Goal: Information Seeking & Learning: Learn about a topic

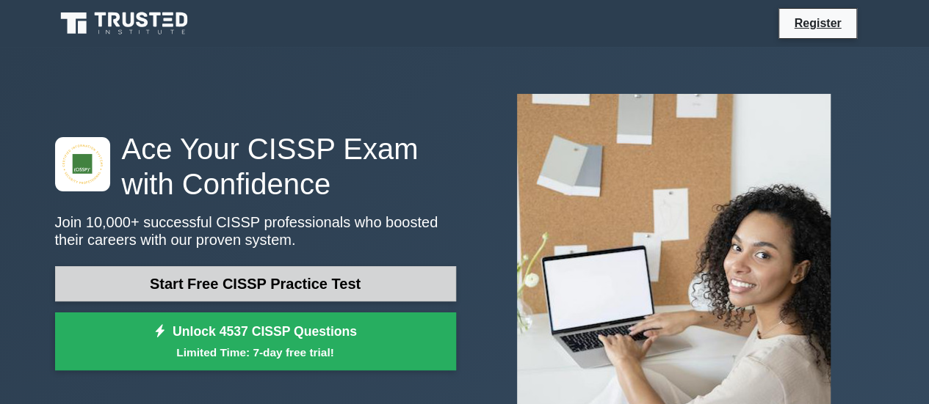
click at [298, 266] on link "Start Free CISSP Practice Test" at bounding box center [255, 283] width 401 height 35
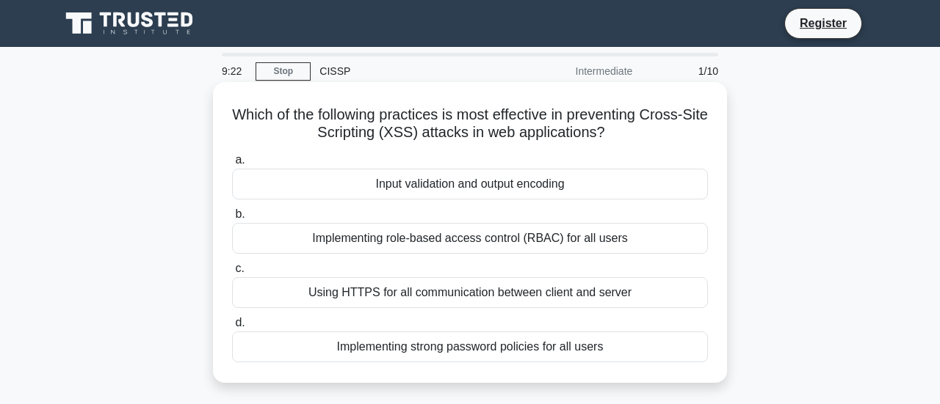
click at [411, 291] on div "Using HTTPS for all communication between client and server" at bounding box center [470, 292] width 476 height 31
click at [232, 274] on input "c. Using HTTPS for all communication between client and server" at bounding box center [232, 269] width 0 height 10
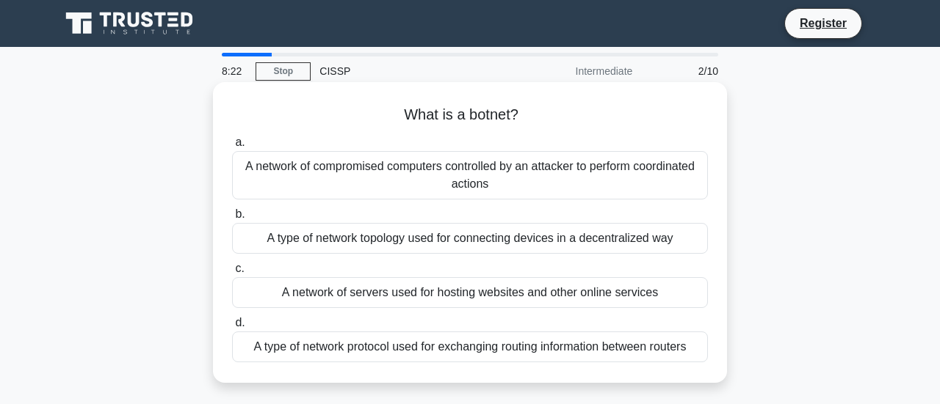
click at [350, 159] on div "A network of compromised computers controlled by an attacker to perform coordin…" at bounding box center [470, 175] width 476 height 48
click at [232, 148] on input "a. A network of compromised computers controlled by an attacker to perform coor…" at bounding box center [232, 143] width 0 height 10
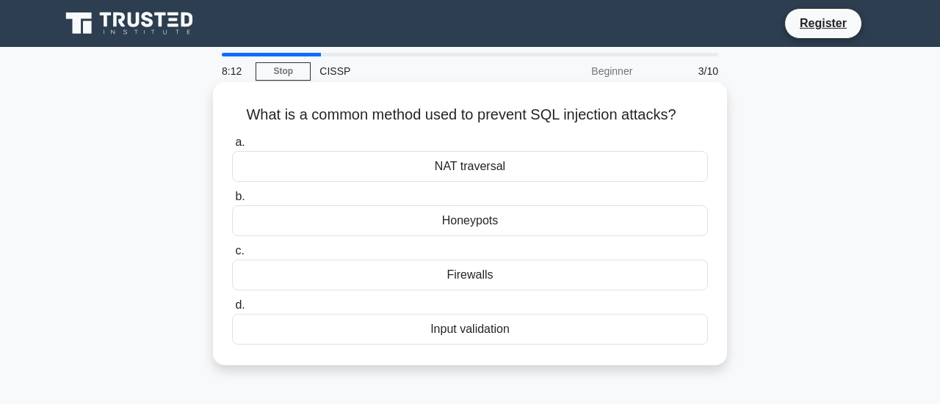
click at [420, 321] on div "Input validation" at bounding box center [470, 329] width 476 height 31
click at [232, 311] on input "d. Input validation" at bounding box center [232, 306] width 0 height 10
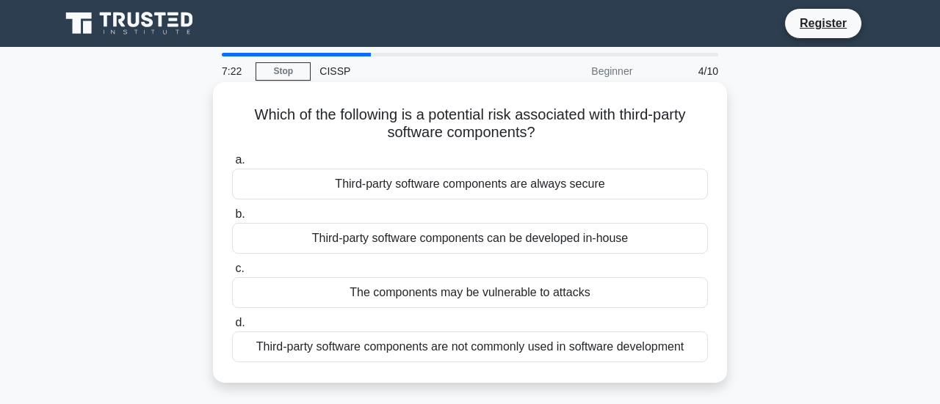
click at [414, 233] on div "Third-party software components can be developed in-house" at bounding box center [470, 238] width 476 height 31
click at [232, 219] on input "b. Third-party software components can be developed in-house" at bounding box center [232, 215] width 0 height 10
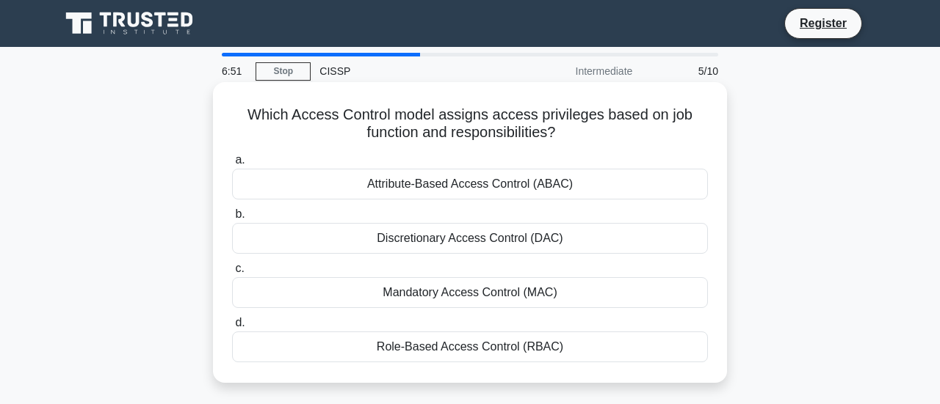
click at [415, 260] on label "c. Mandatory Access Control (MAC)" at bounding box center [470, 284] width 476 height 48
click at [232, 264] on input "c. Mandatory Access Control (MAC)" at bounding box center [232, 269] width 0 height 10
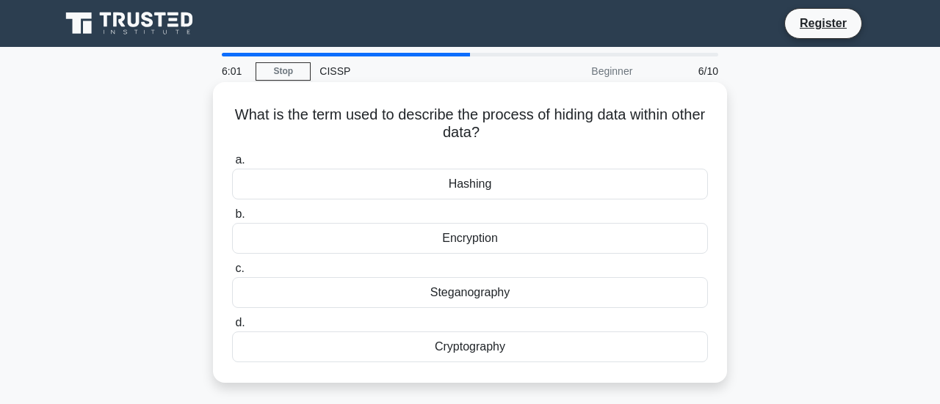
click at [454, 342] on div "Cryptography" at bounding box center [470, 347] width 476 height 31
click at [232, 328] on input "d. Cryptography" at bounding box center [232, 324] width 0 height 10
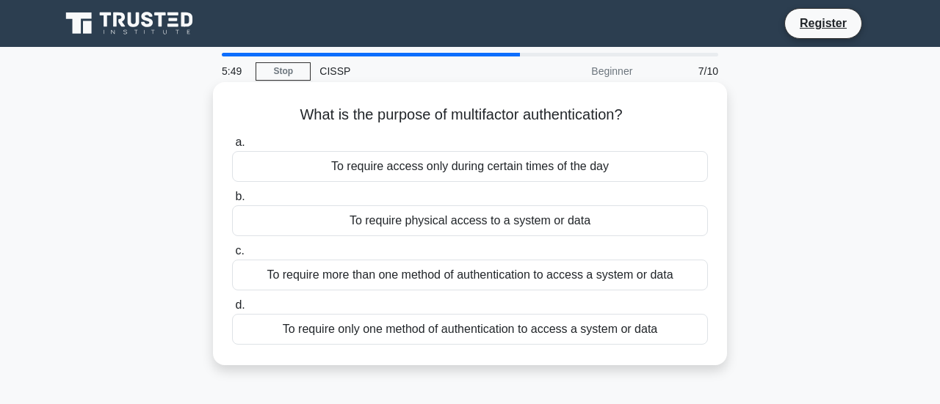
click at [426, 269] on div "To require more than one method of authentication to access a system or data" at bounding box center [470, 275] width 476 height 31
click at [232, 256] on input "c. To require more than one method of authentication to access a system or data" at bounding box center [232, 252] width 0 height 10
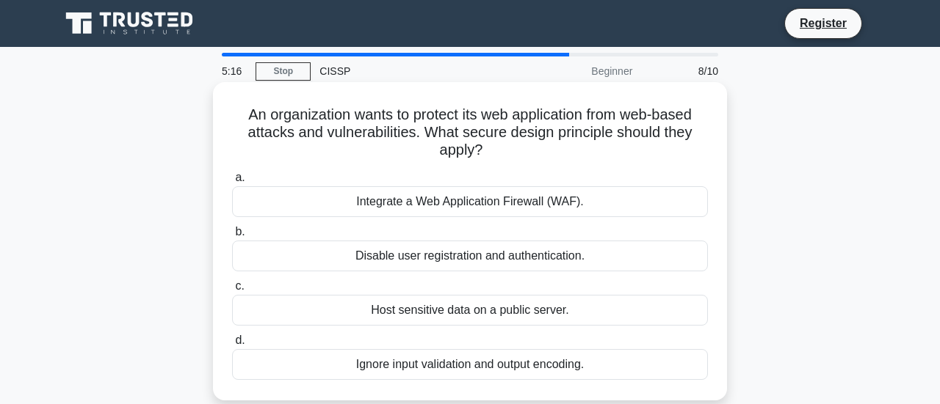
click at [458, 202] on div "Integrate a Web Application Firewall (WAF)." at bounding box center [470, 201] width 476 height 31
click at [232, 183] on input "a. Integrate a Web Application Firewall (WAF)." at bounding box center [232, 178] width 0 height 10
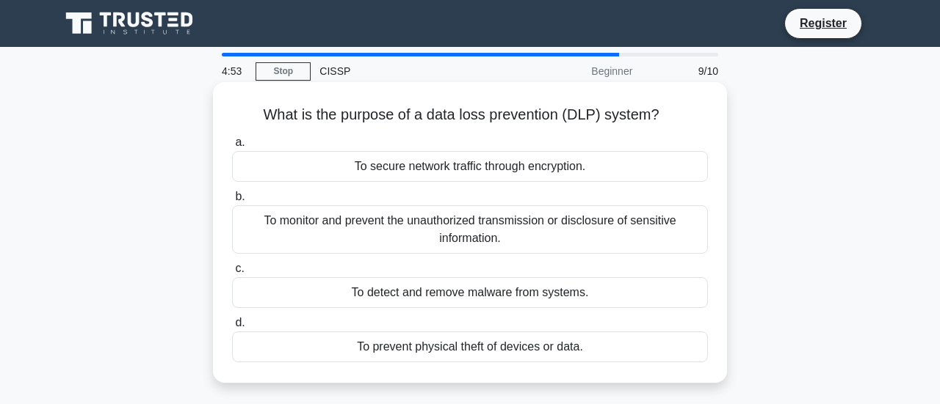
click at [454, 218] on div "To monitor and prevent the unauthorized transmission or disclosure of sensitive…" at bounding box center [470, 230] width 476 height 48
click at [232, 202] on input "b. To monitor and prevent the unauthorized transmission or disclosure of sensit…" at bounding box center [232, 197] width 0 height 10
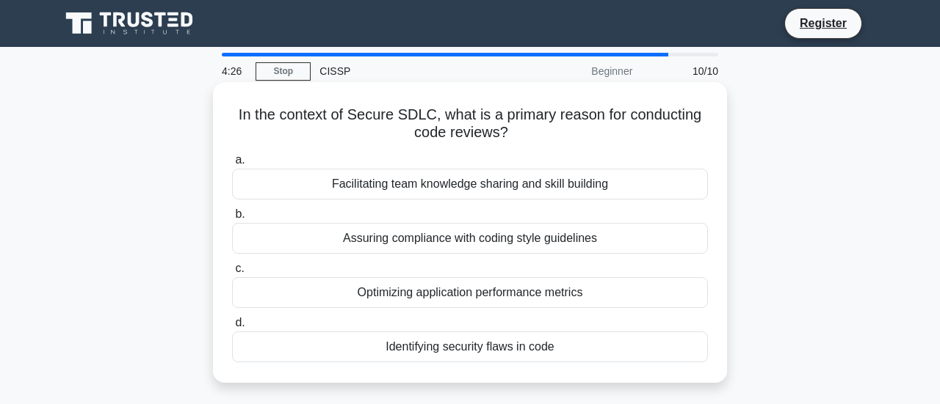
click at [455, 239] on div "Assuring compliance with coding style guidelines" at bounding box center [470, 238] width 476 height 31
click at [232, 219] on input "b. Assuring compliance with coding style guidelines" at bounding box center [232, 215] width 0 height 10
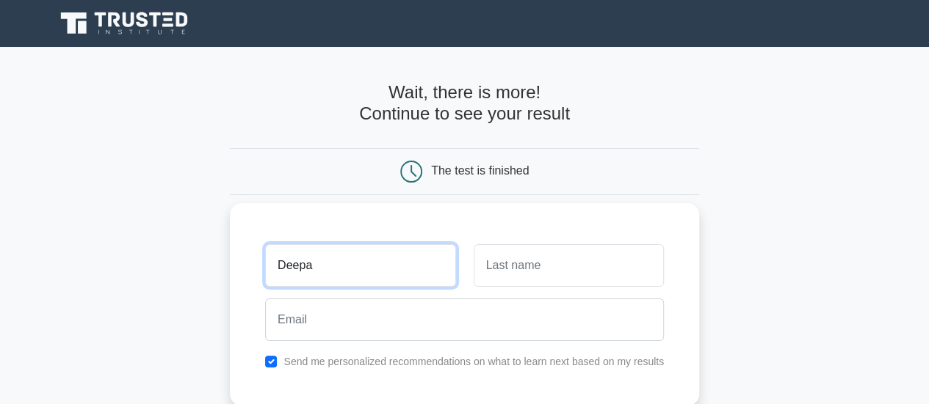
type input "Deepa"
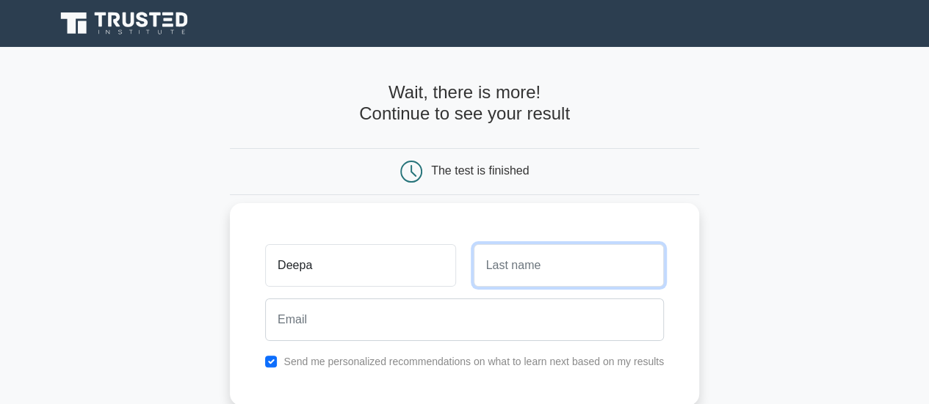
click at [506, 248] on input "text" at bounding box center [568, 265] width 190 height 43
type input "Reddy"
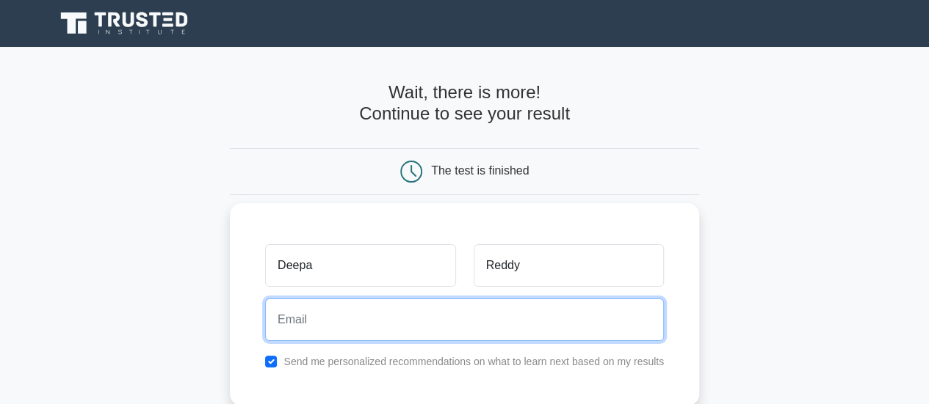
click at [382, 308] on input "email" at bounding box center [464, 320] width 399 height 43
type input "baskar_govinda@yahoo.com"
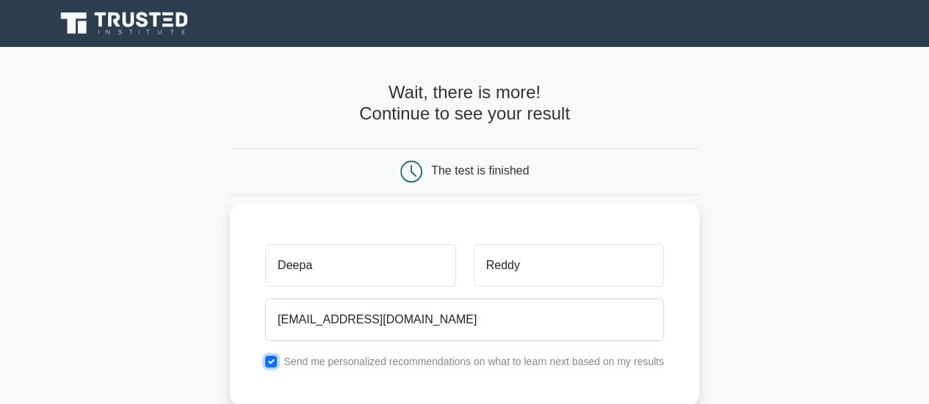
click at [272, 356] on input "checkbox" at bounding box center [271, 362] width 12 height 12
checkbox input "false"
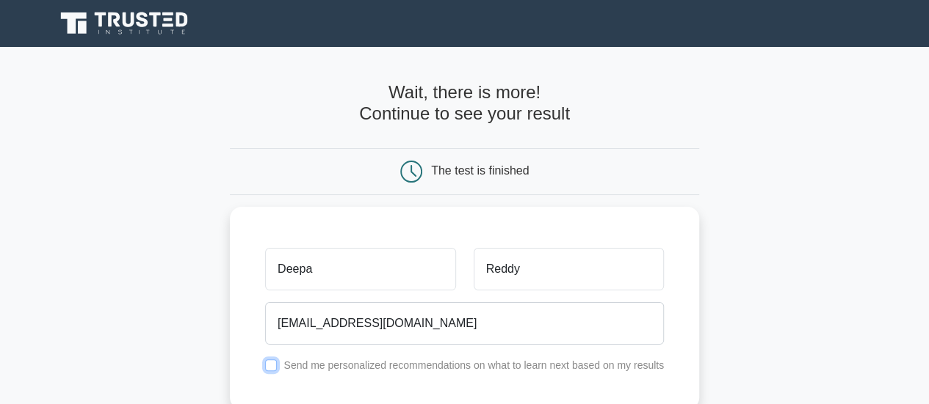
scroll to position [313, 0]
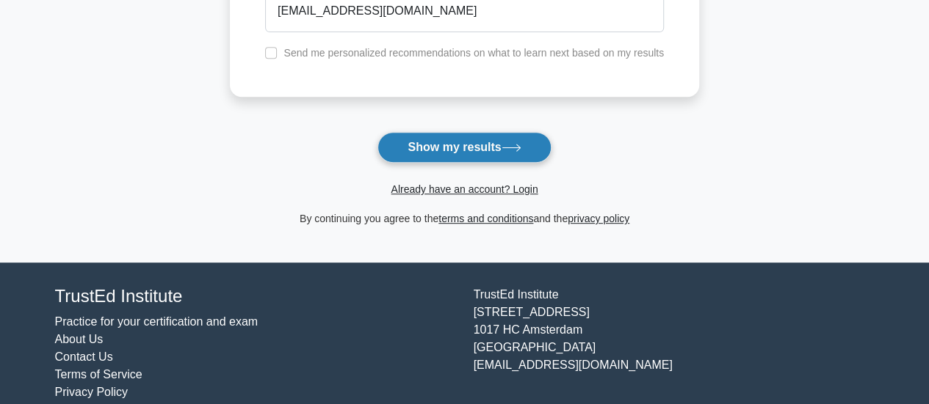
click at [454, 132] on button "Show my results" at bounding box center [463, 147] width 173 height 31
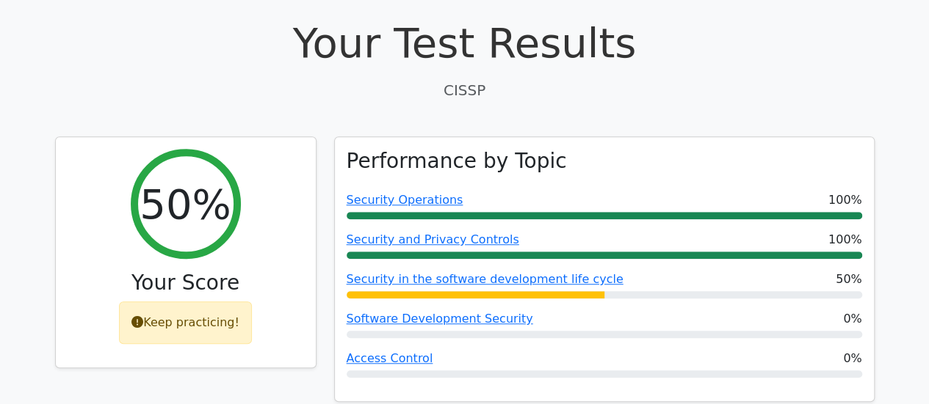
scroll to position [490, 0]
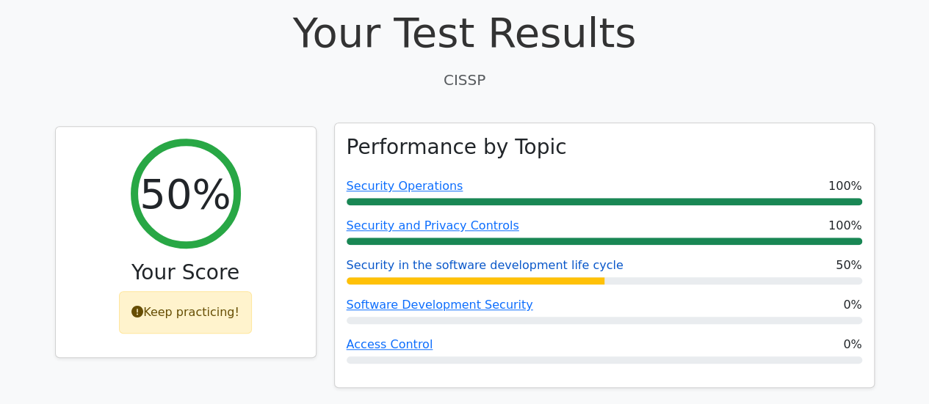
click at [531, 258] on link "Security in the software development life cycle" at bounding box center [484, 265] width 277 height 14
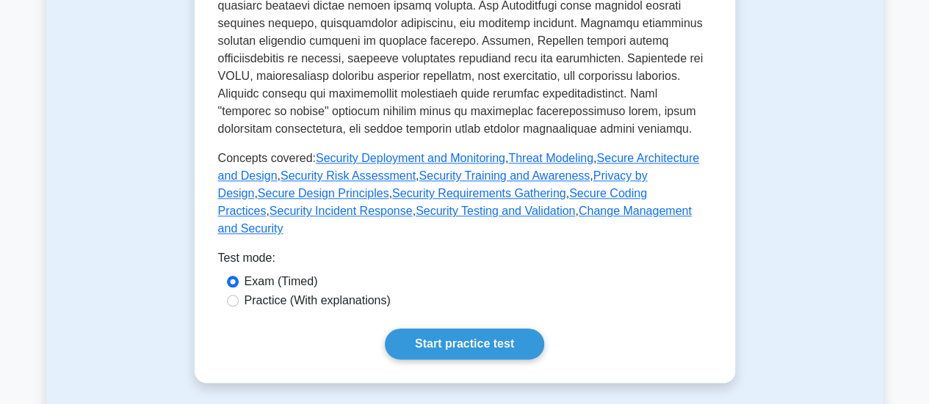
scroll to position [1061, 0]
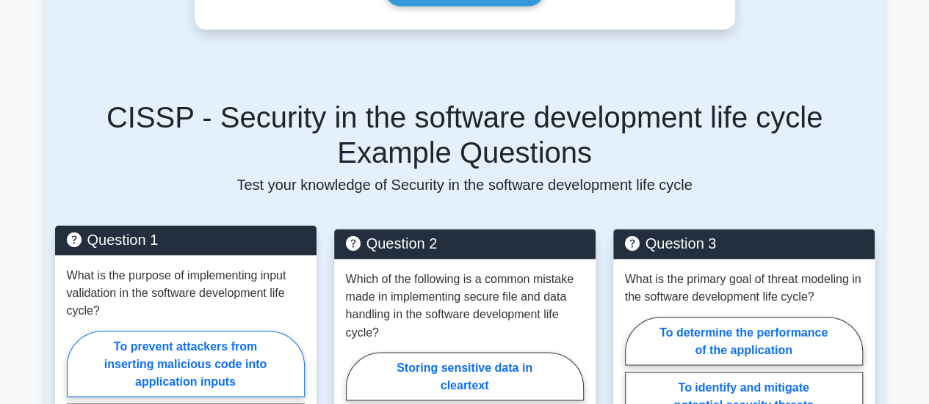
click at [254, 331] on label "To prevent attackers from inserting malicious code into application inputs" at bounding box center [186, 364] width 238 height 66
radio input "true"
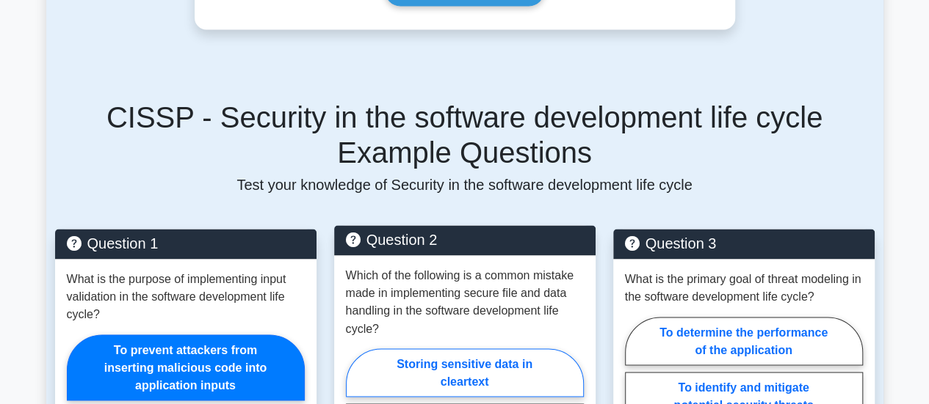
click at [506, 349] on label "Storing sensitive data in cleartext" at bounding box center [465, 373] width 238 height 48
radio input "true"
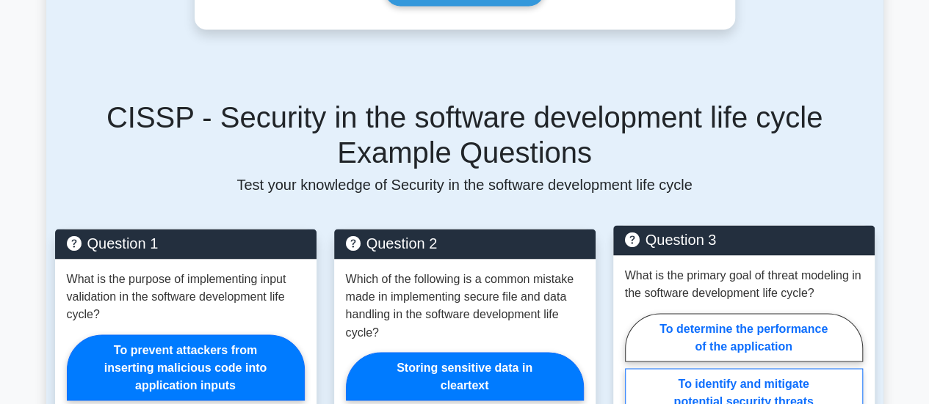
click at [760, 369] on label "To identify and mitigate potential security threats" at bounding box center [744, 393] width 238 height 48
radio input "true"
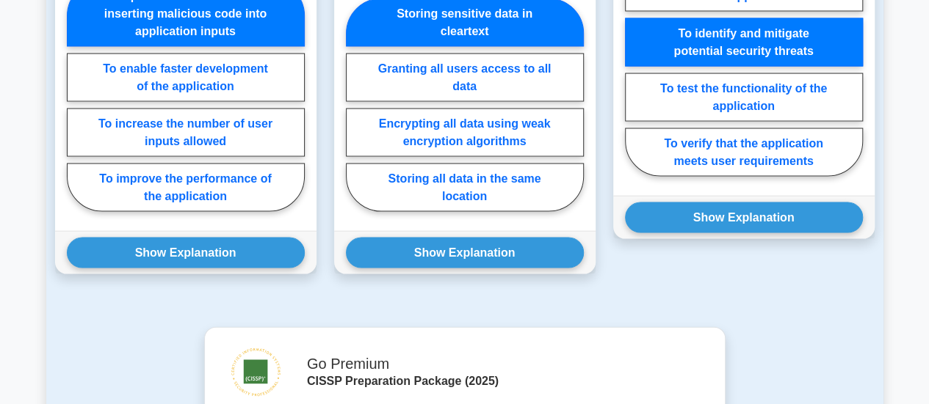
scroll to position [1769, 0]
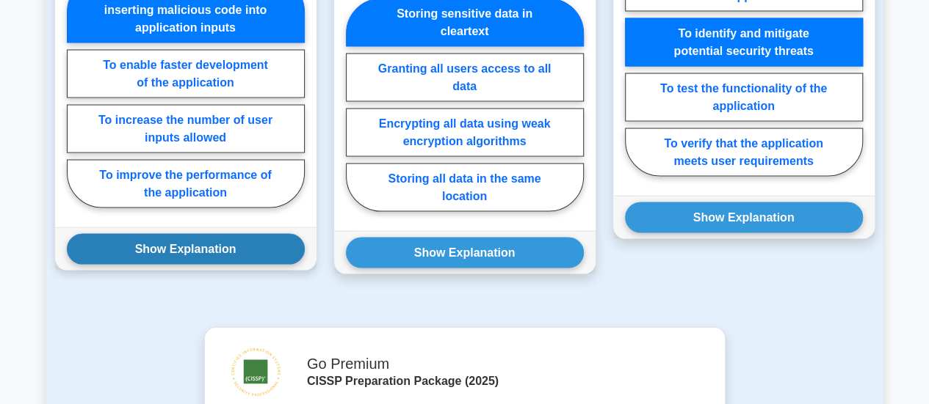
click at [206, 234] on button "Show Explanation" at bounding box center [186, 249] width 238 height 31
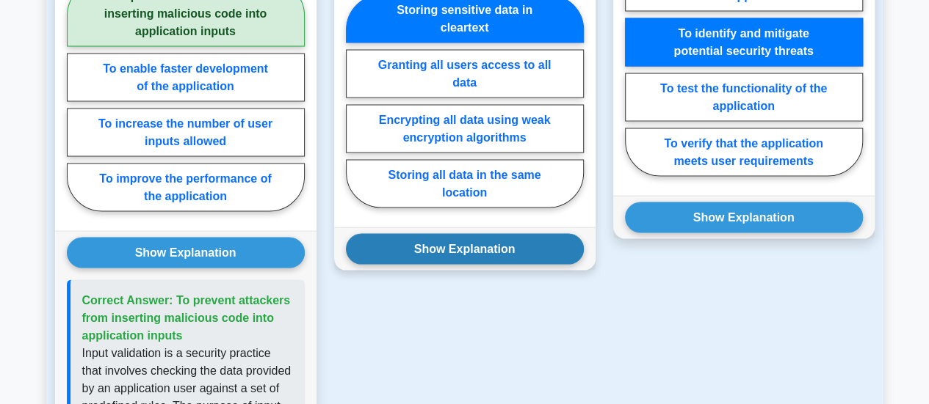
click at [471, 234] on button "Show Explanation" at bounding box center [465, 249] width 238 height 31
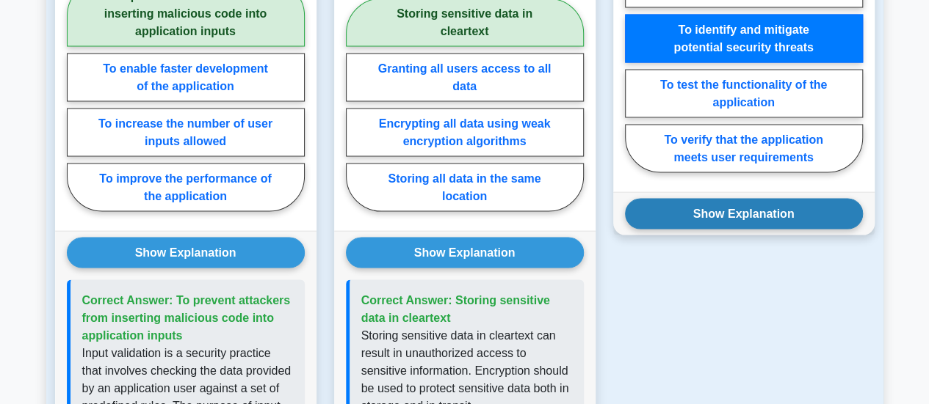
click at [744, 199] on button "Show Explanation" at bounding box center [744, 214] width 238 height 31
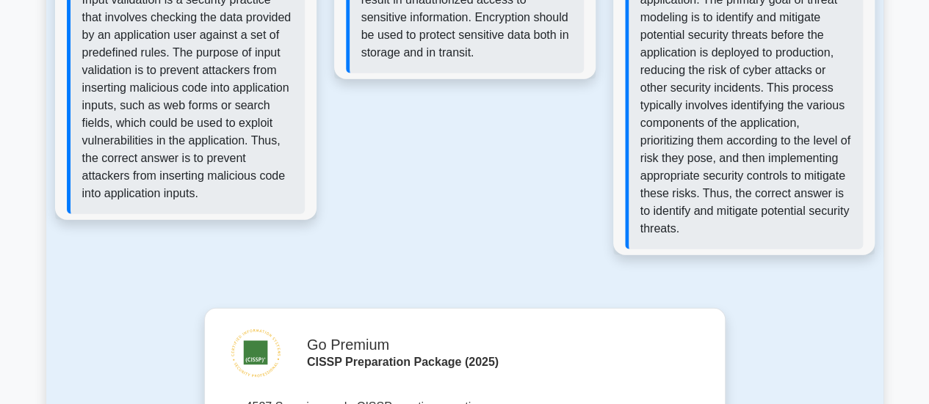
scroll to position [2123, 0]
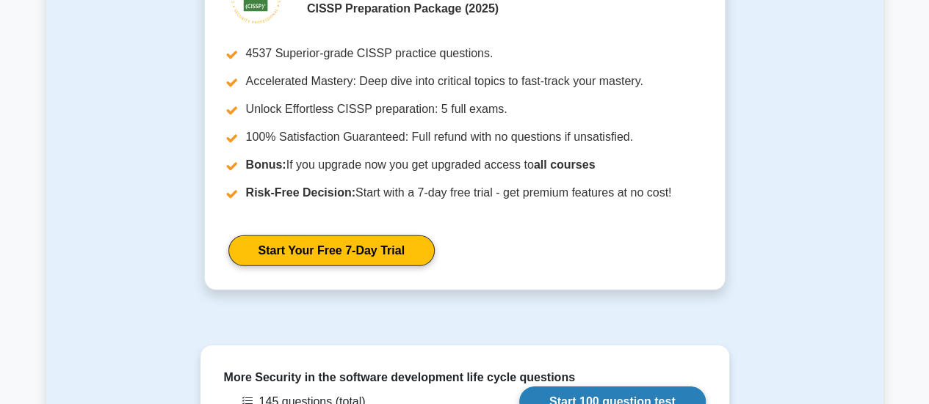
click at [673, 387] on link "Start 100 question test" at bounding box center [612, 402] width 186 height 31
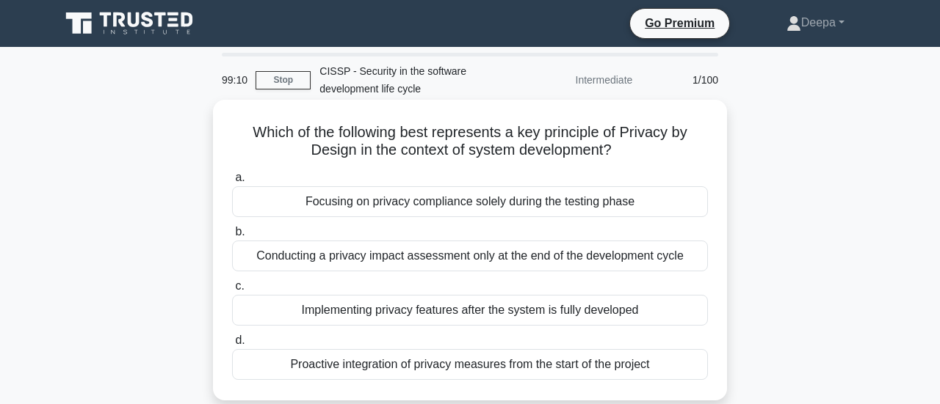
click at [567, 362] on div "Proactive integration of privacy measures from the start of the project" at bounding box center [470, 364] width 476 height 31
click at [232, 346] on input "d. Proactive integration of privacy measures from the start of the project" at bounding box center [232, 341] width 0 height 10
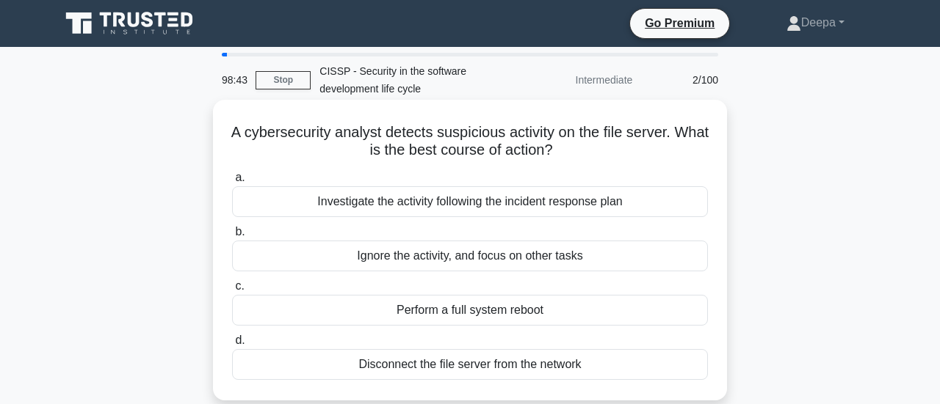
click at [567, 194] on div "Investigate the activity following the incident response plan" at bounding box center [470, 201] width 476 height 31
click at [232, 183] on input "a. Investigate the activity following the incident response plan" at bounding box center [232, 178] width 0 height 10
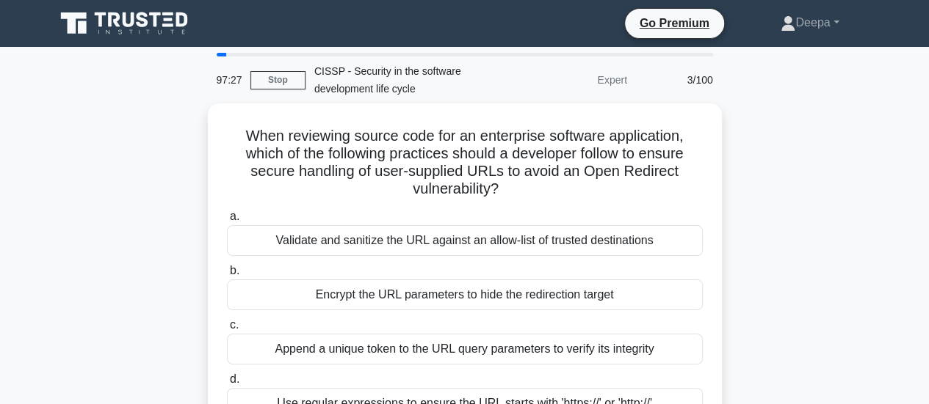
scroll to position [32, 0]
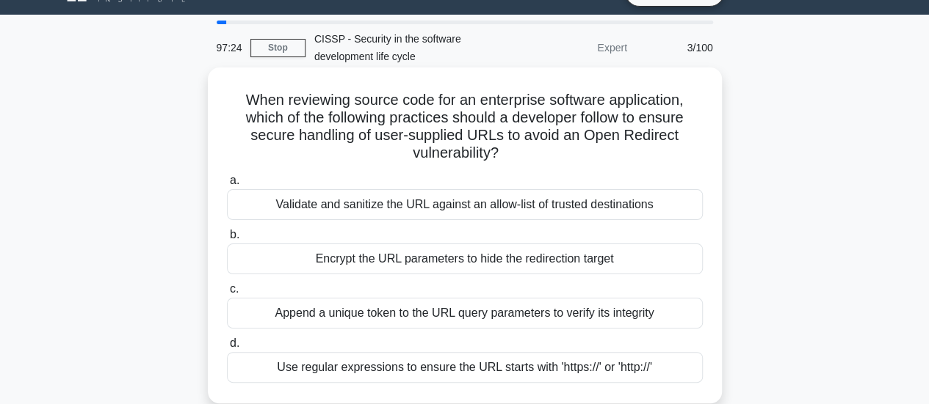
click at [496, 255] on div "Encrypt the URL parameters to hide the redirection target" at bounding box center [465, 259] width 476 height 31
click at [227, 240] on input "b. Encrypt the URL parameters to hide the redirection target" at bounding box center [227, 236] width 0 height 10
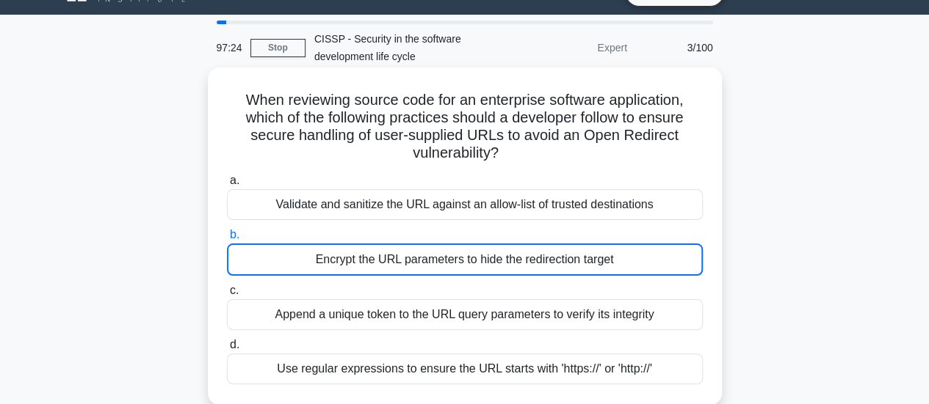
scroll to position [0, 0]
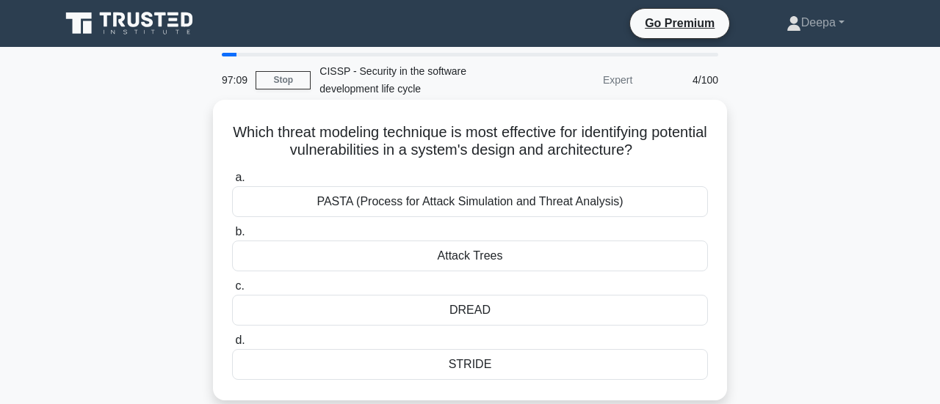
click at [492, 350] on div "STRIDE" at bounding box center [470, 364] width 476 height 31
click at [232, 346] on input "d. STRIDE" at bounding box center [232, 341] width 0 height 10
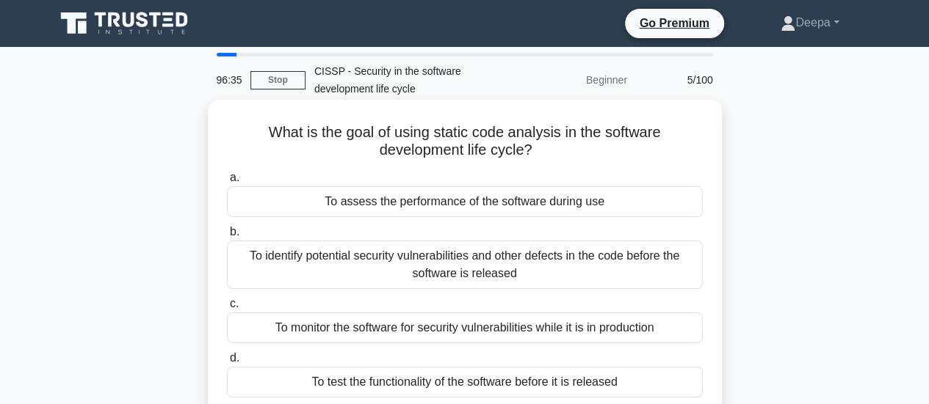
drag, startPoint x: 699, startPoint y: 326, endPoint x: 609, endPoint y: 277, distance: 101.8
click at [609, 277] on div "a. To assess the performance of the software during use b. To identify potentia…" at bounding box center [464, 283] width 493 height 235
click at [531, 252] on div "To identify potential security vulnerabilities and other defects in the code be…" at bounding box center [465, 265] width 476 height 48
click at [227, 237] on input "b. To identify potential security vulnerabilities and other defects in the code…" at bounding box center [227, 233] width 0 height 10
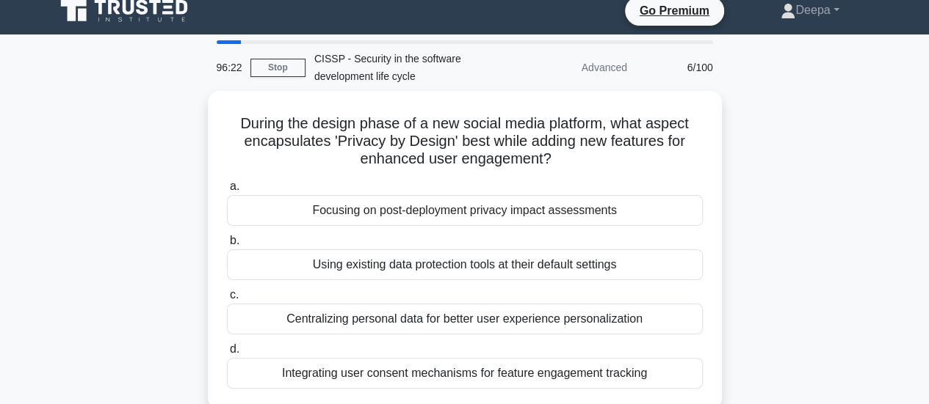
scroll to position [15, 0]
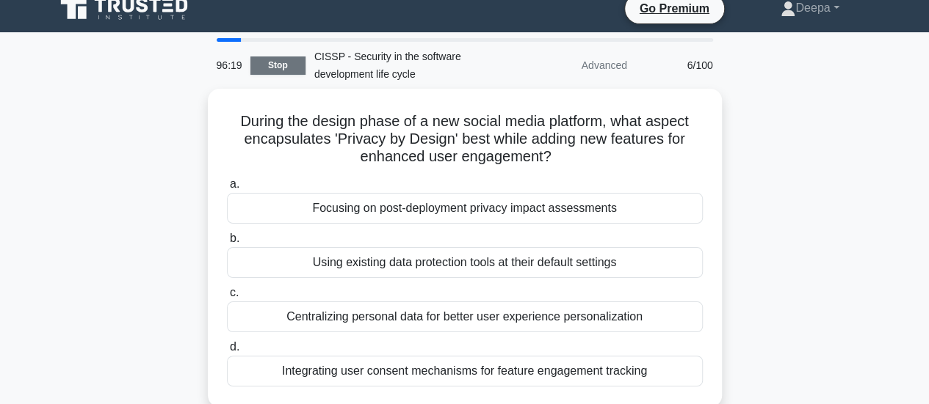
click at [273, 58] on link "Stop" at bounding box center [277, 66] width 55 height 18
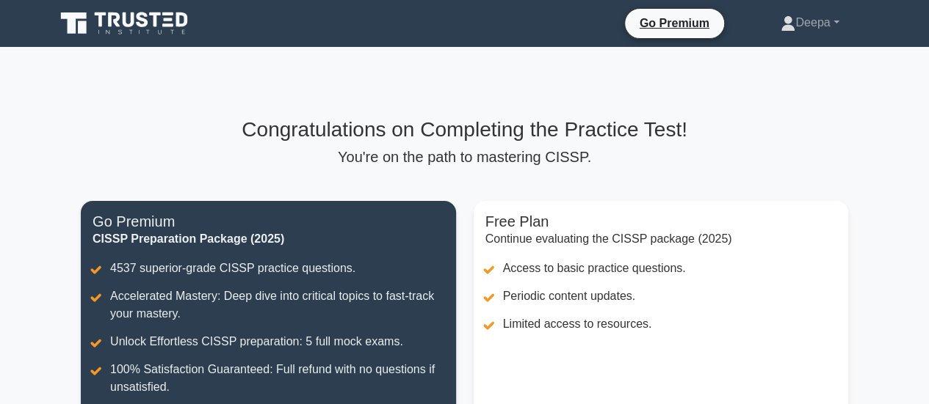
scroll to position [322, 0]
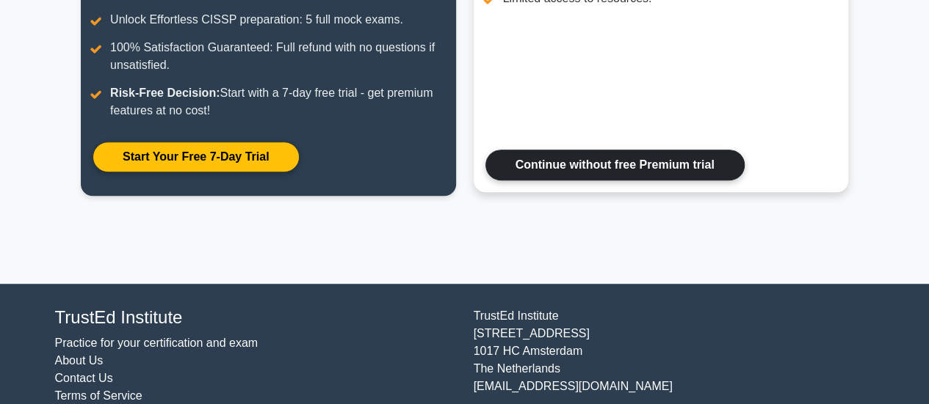
click at [506, 150] on link "Continue without free Premium trial" at bounding box center [614, 165] width 259 height 31
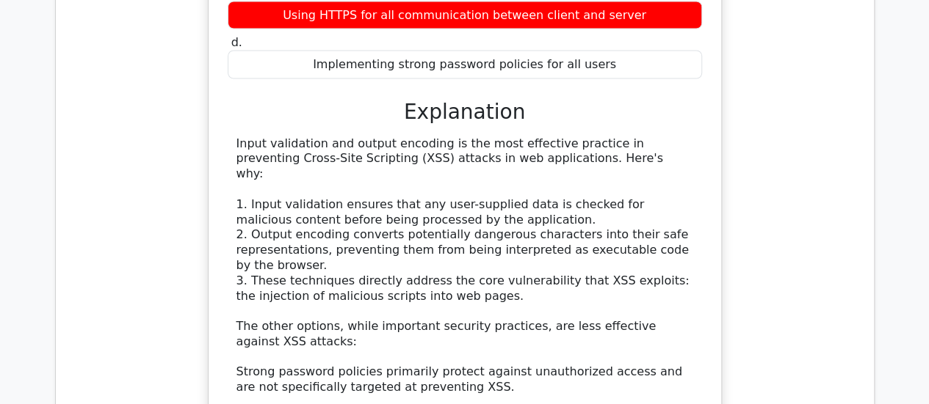
scroll to position [1061, 0]
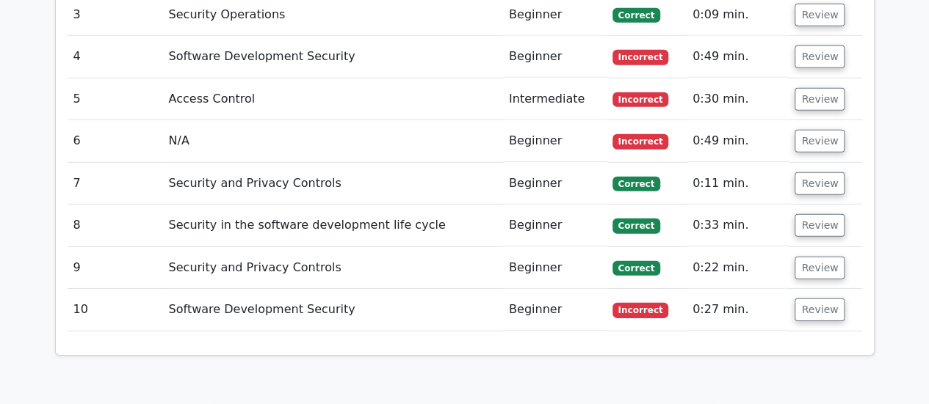
scroll to position [1769, 0]
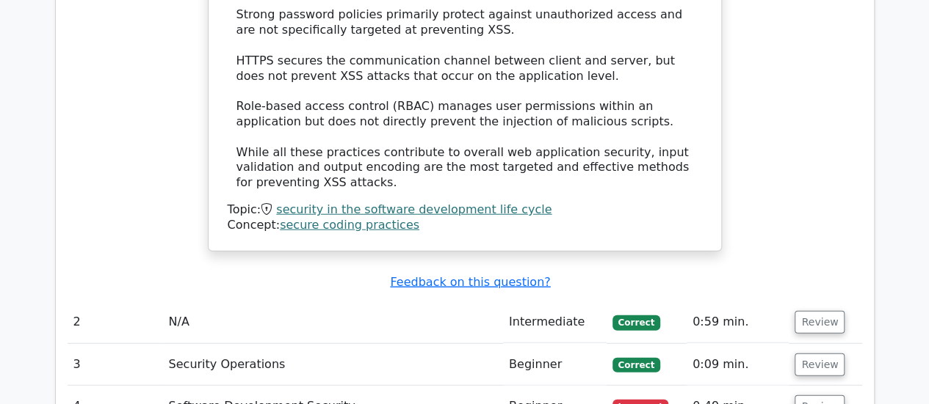
click at [137, 302] on td "2" at bounding box center [115, 323] width 95 height 42
click at [812, 396] on button "Review" at bounding box center [819, 407] width 50 height 23
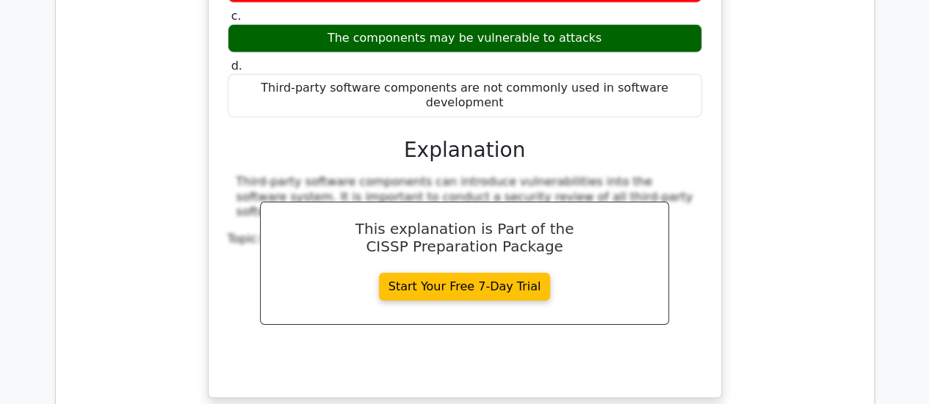
scroll to position [2362, 0]
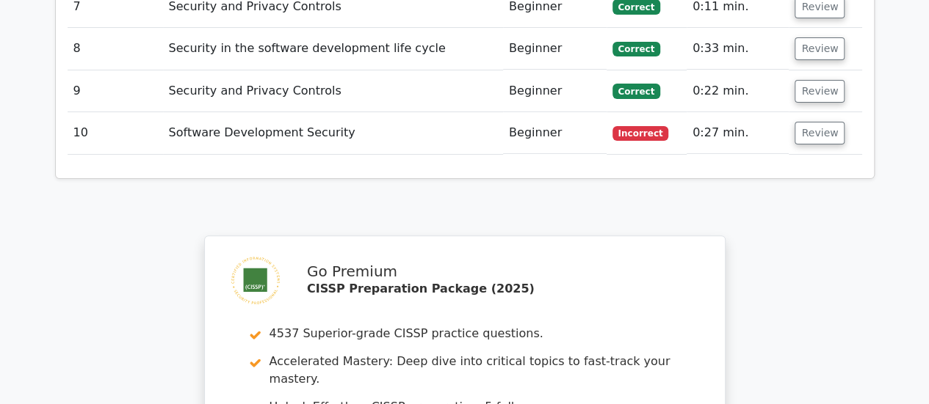
scroll to position [2926, 0]
